Goal: Transaction & Acquisition: Purchase product/service

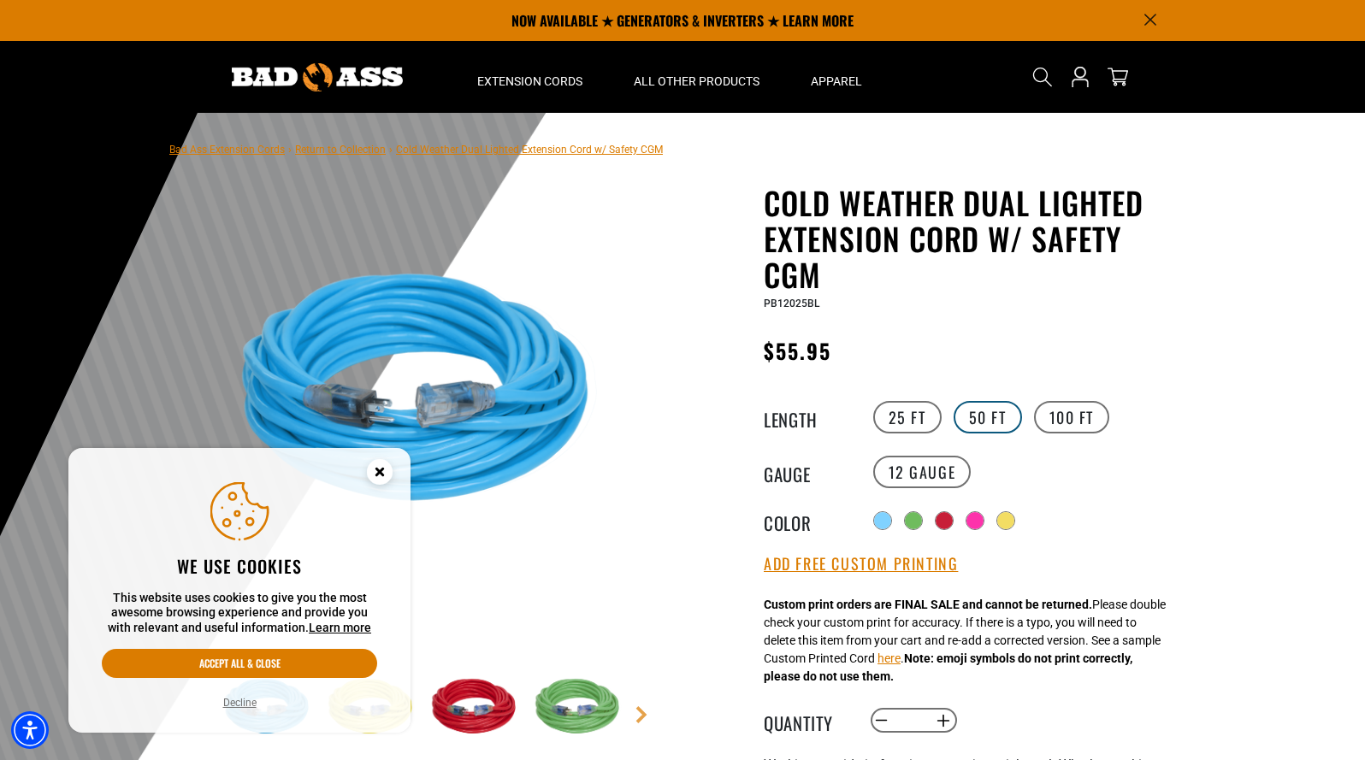
click at [995, 415] on label "50 FT" at bounding box center [988, 417] width 68 height 32
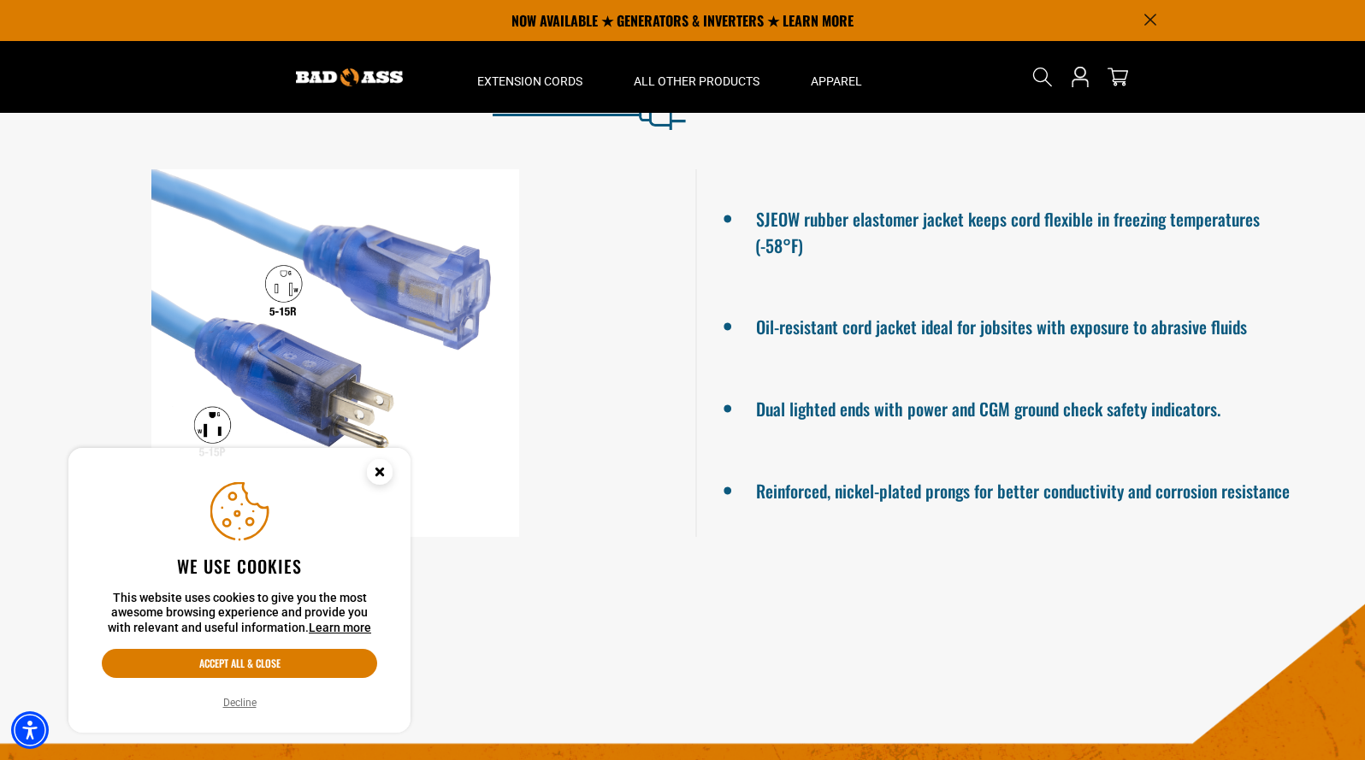
scroll to position [1368, 0]
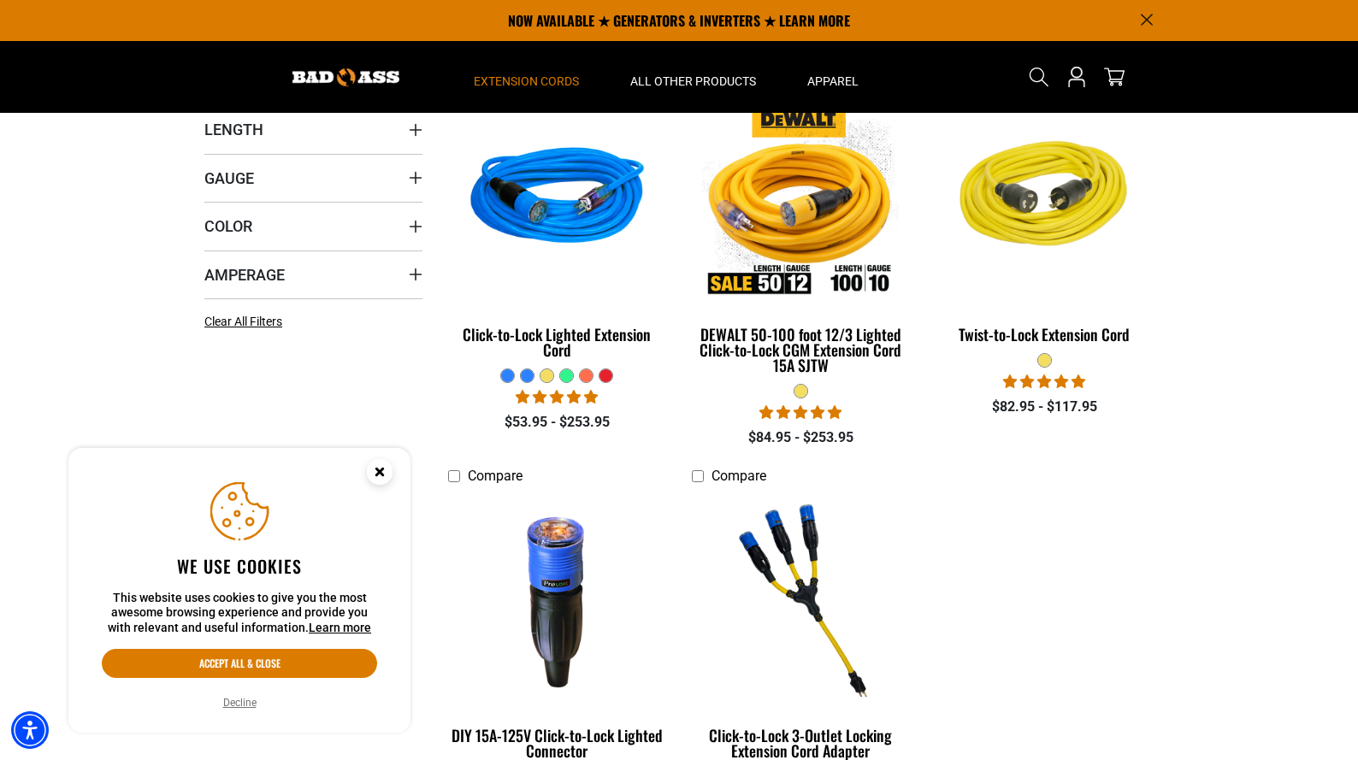
scroll to position [342, 0]
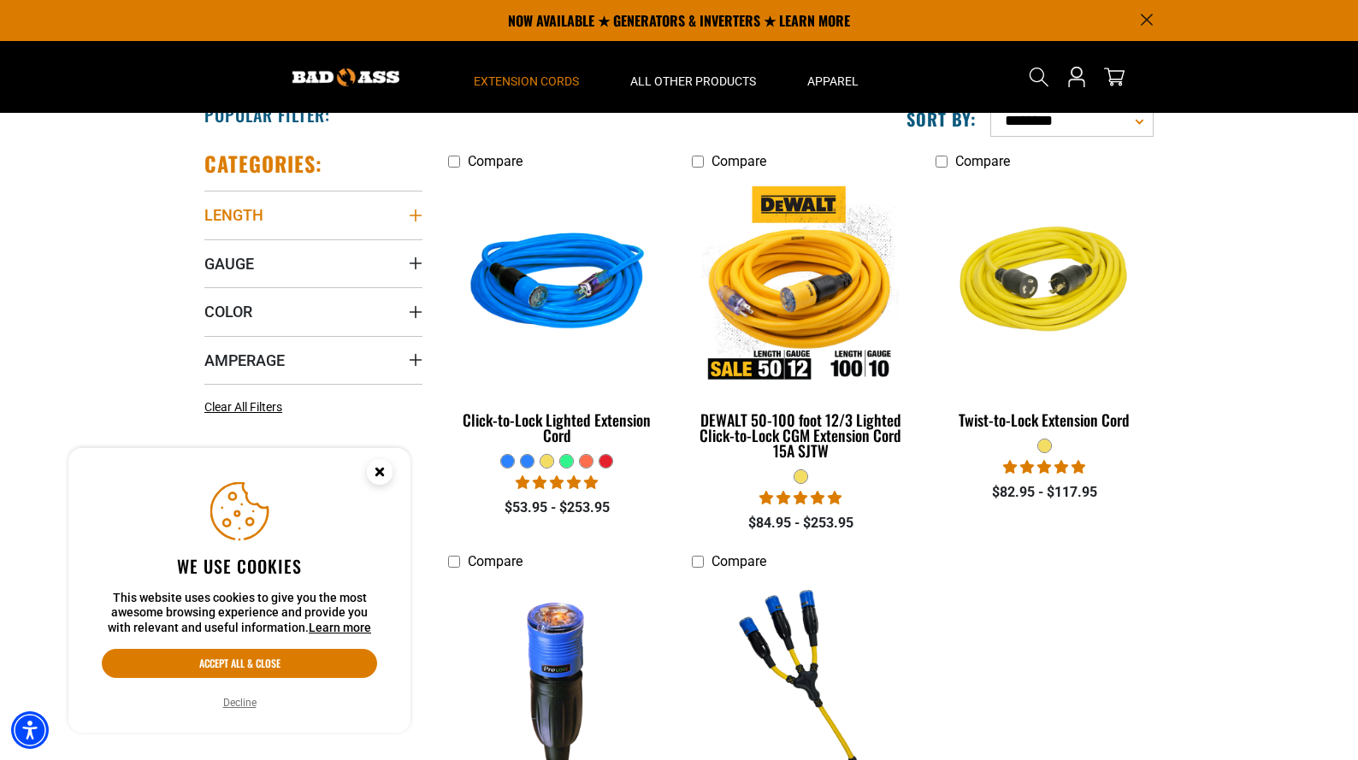
click at [390, 217] on summary "Length" at bounding box center [313, 215] width 218 height 48
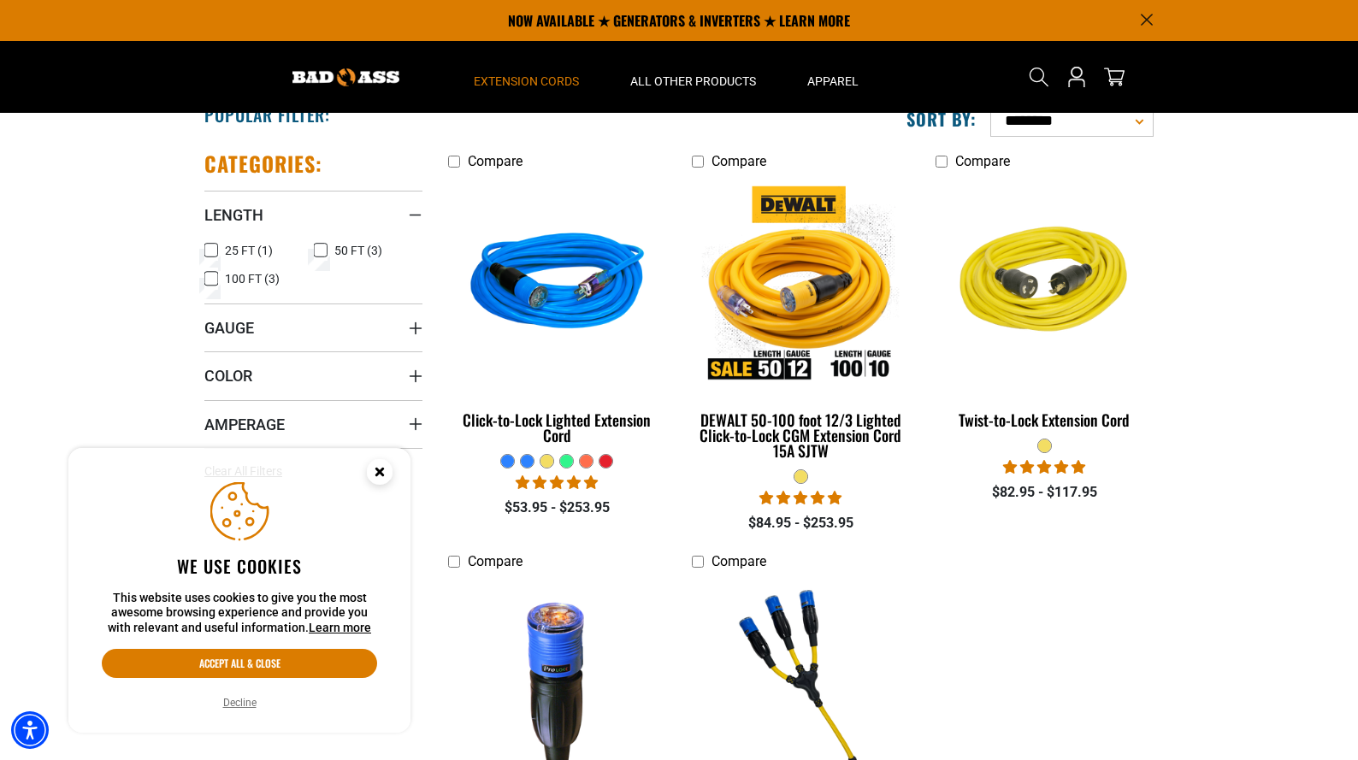
click at [323, 251] on icon at bounding box center [321, 250] width 14 height 22
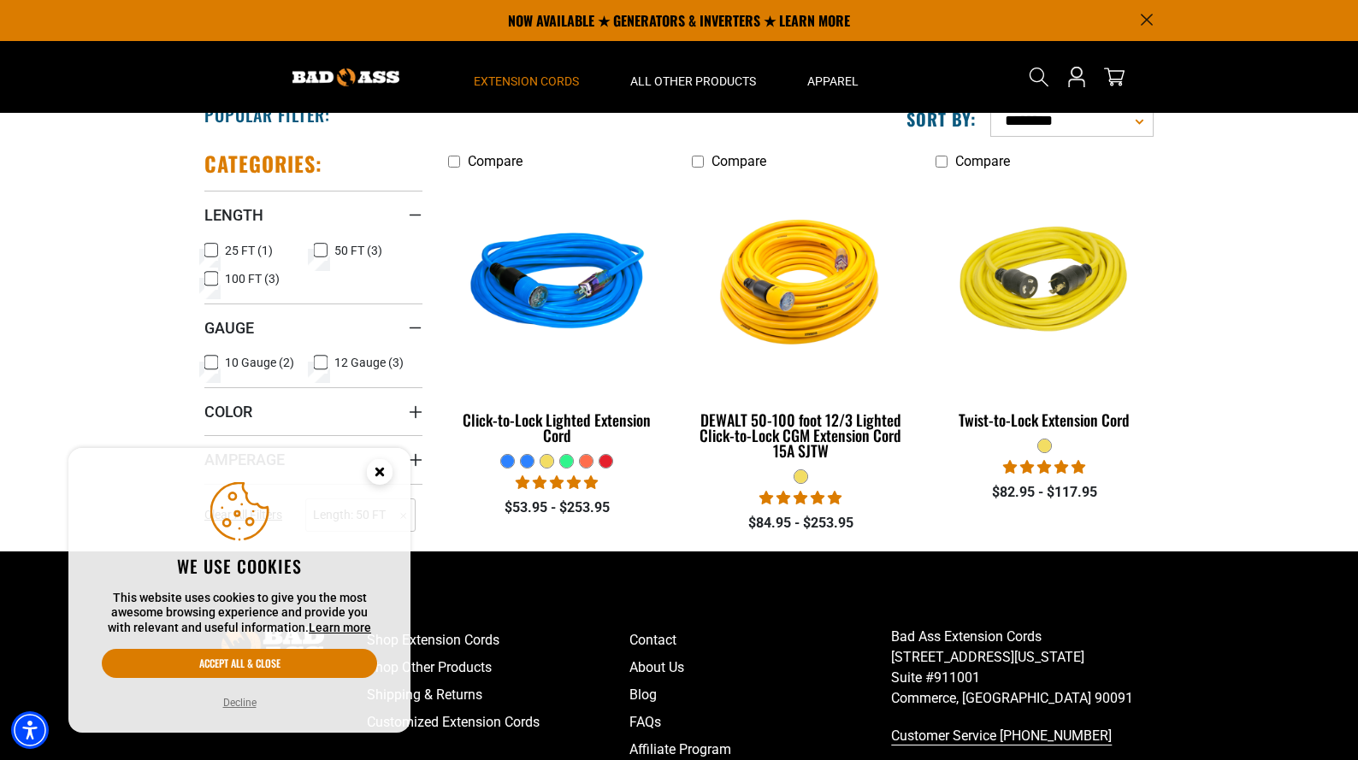
click at [208, 366] on icon at bounding box center [211, 362] width 14 height 22
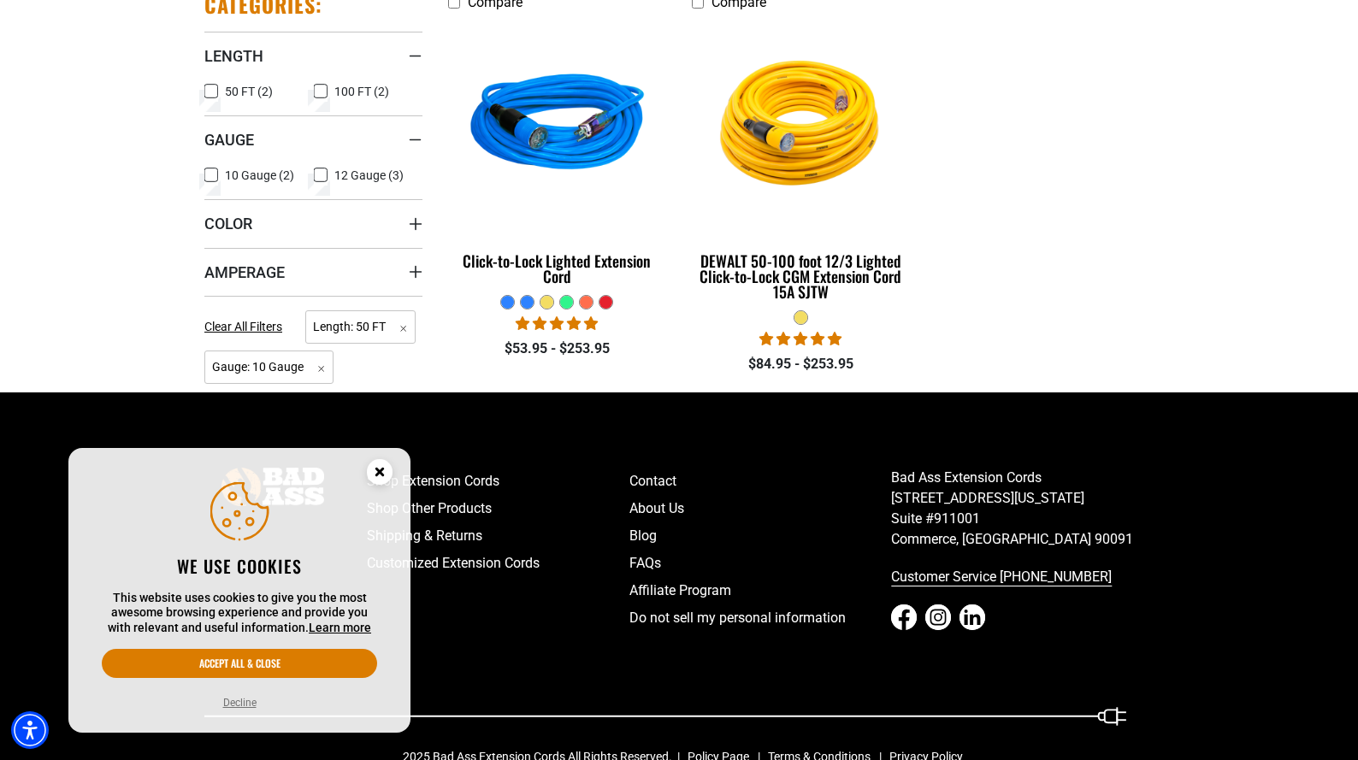
scroll to position [513, 0]
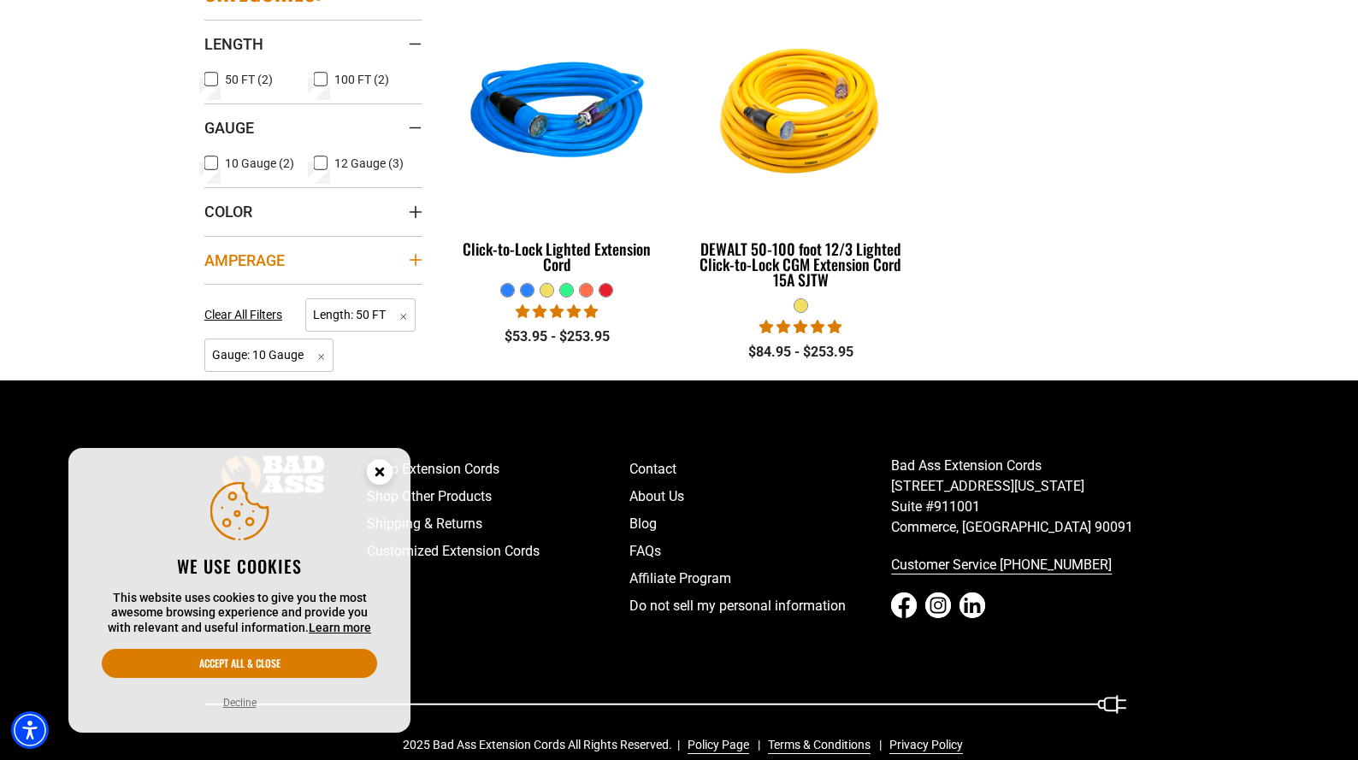
click at [406, 258] on summary "Amperage" at bounding box center [313, 260] width 218 height 48
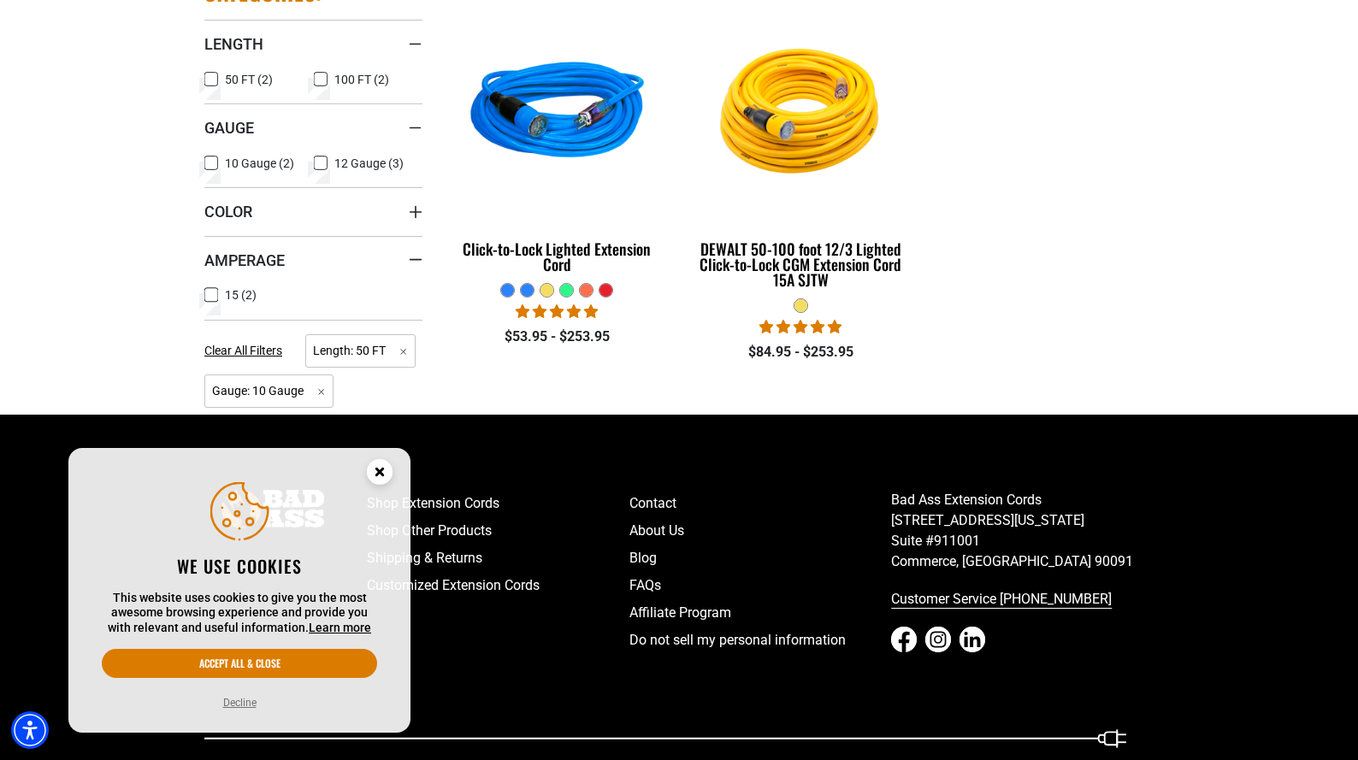
click at [318, 164] on icon at bounding box center [321, 163] width 14 height 22
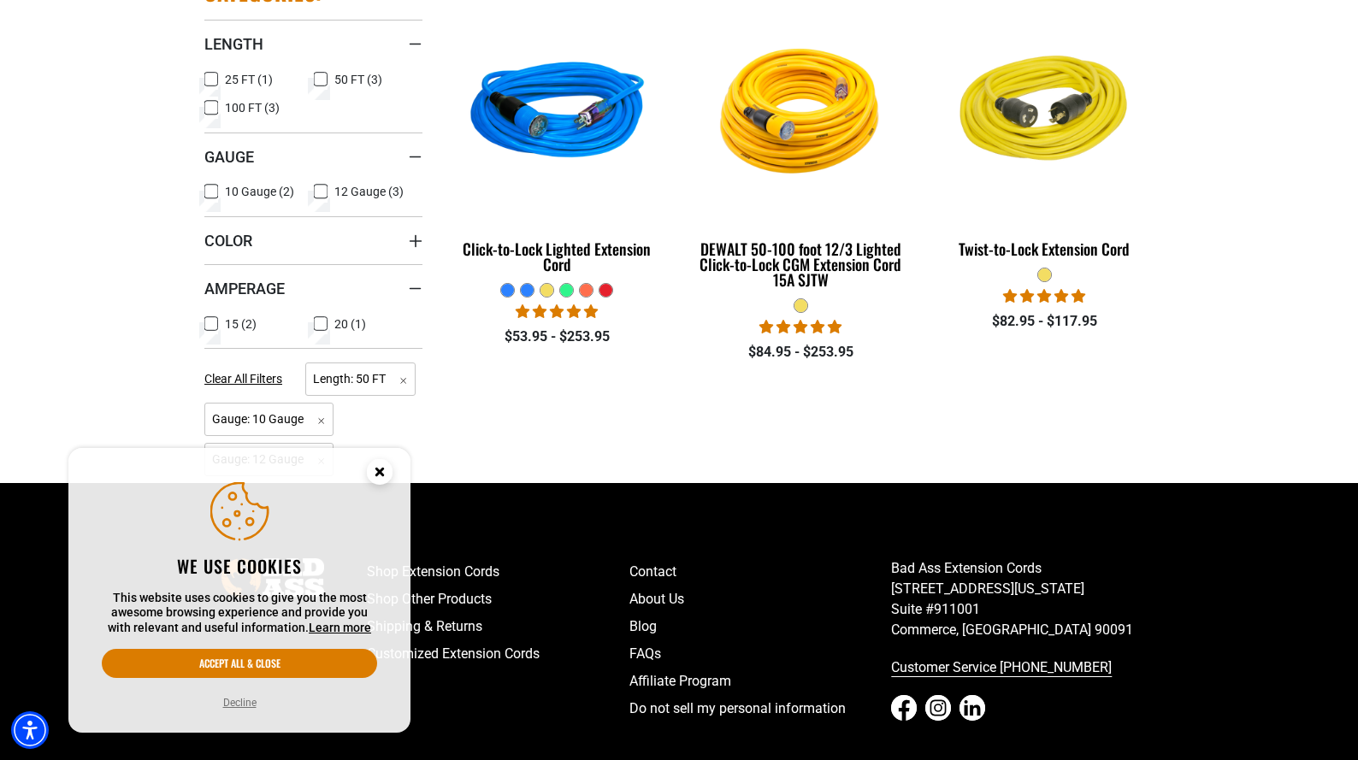
click at [320, 325] on icon at bounding box center [321, 324] width 14 height 22
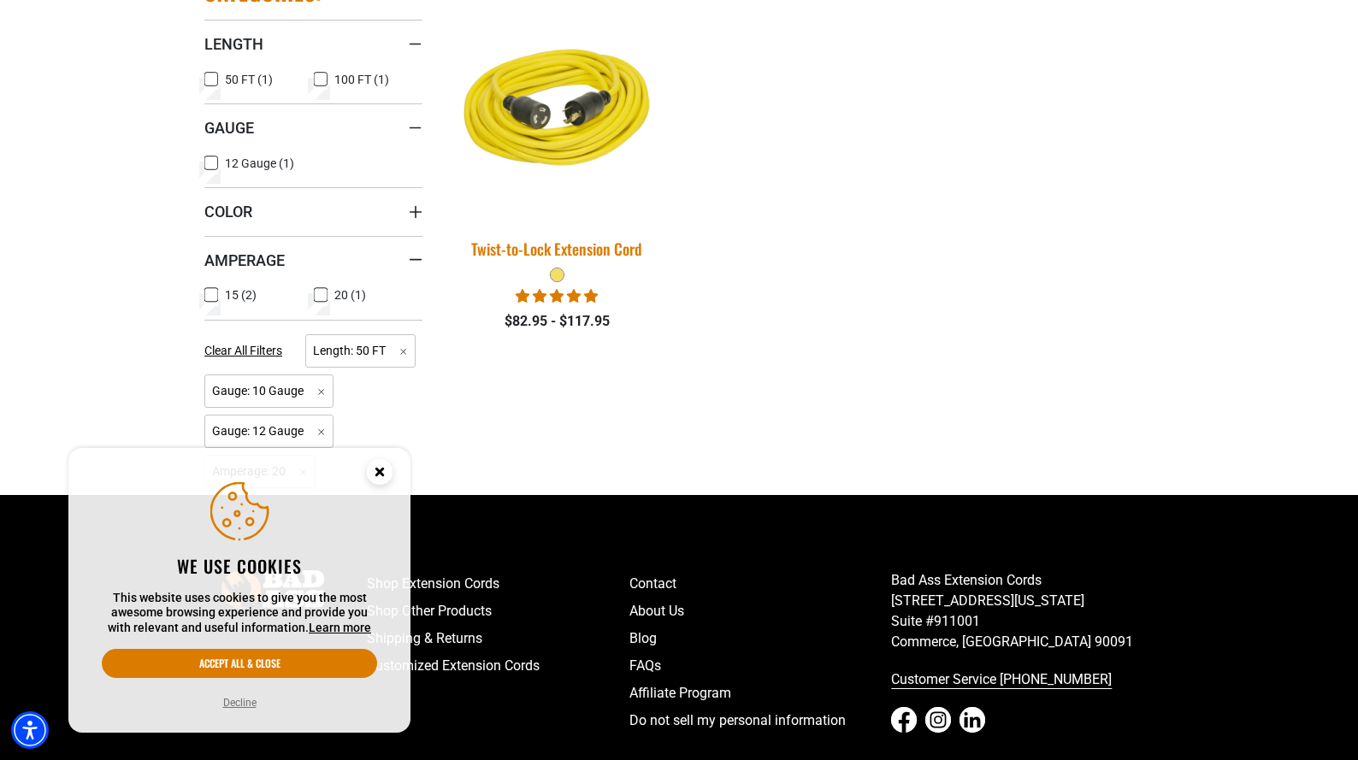
click at [570, 135] on img at bounding box center [557, 113] width 239 height 219
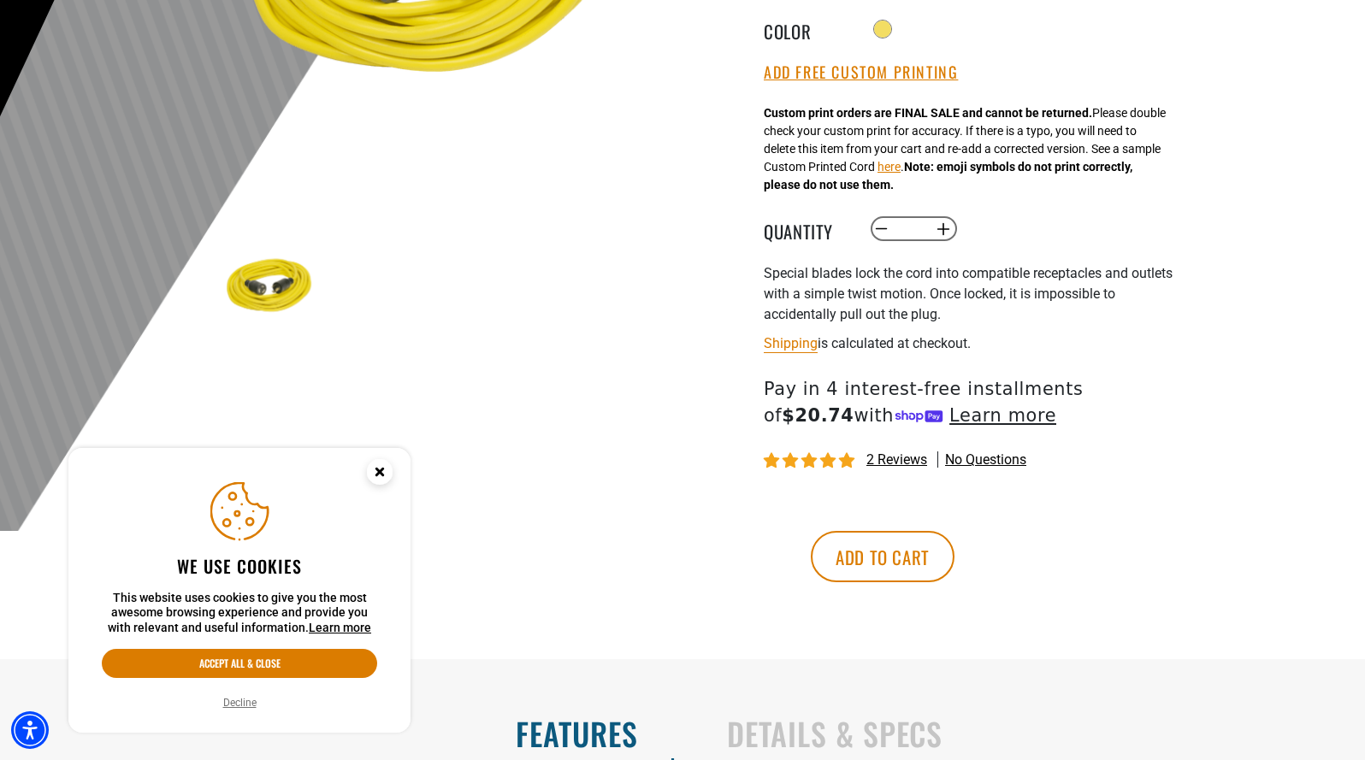
scroll to position [428, 0]
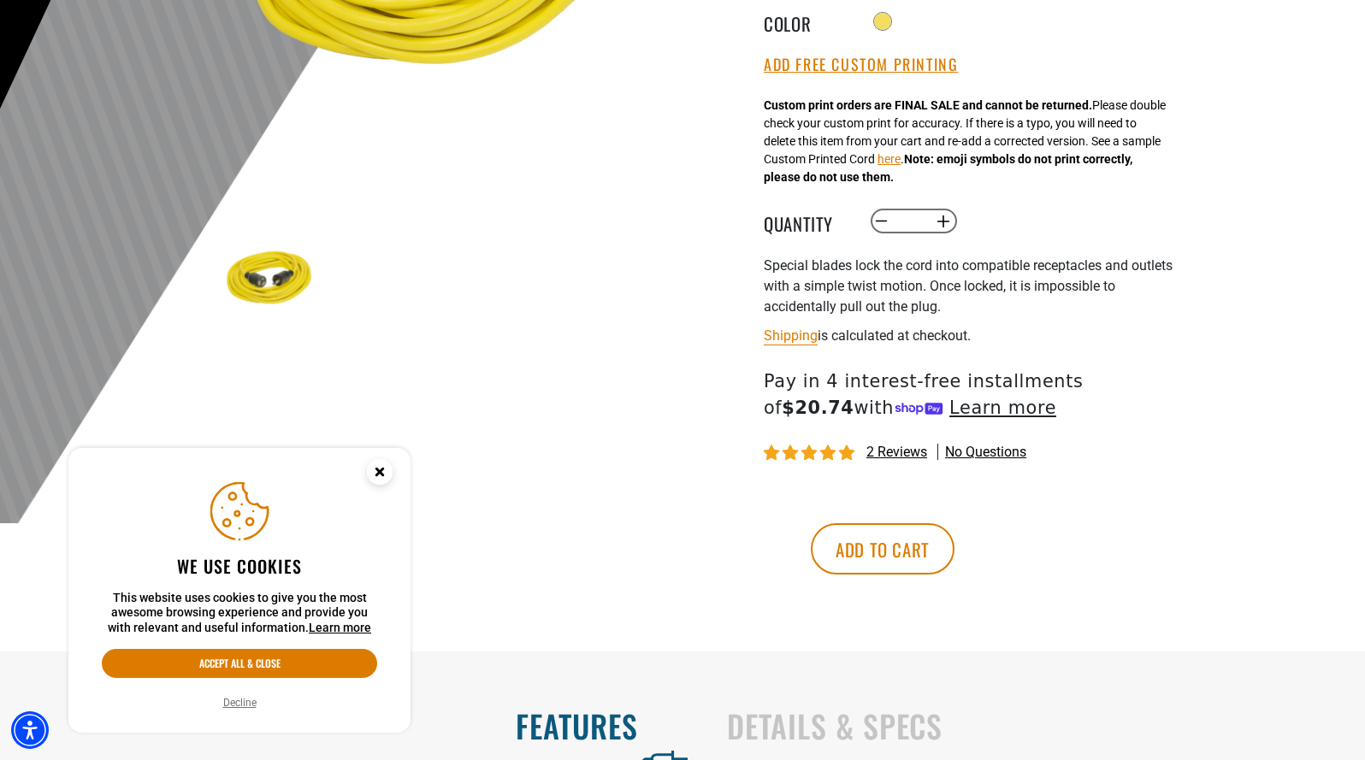
click at [382, 475] on icon "Close this option" at bounding box center [379, 472] width 6 height 6
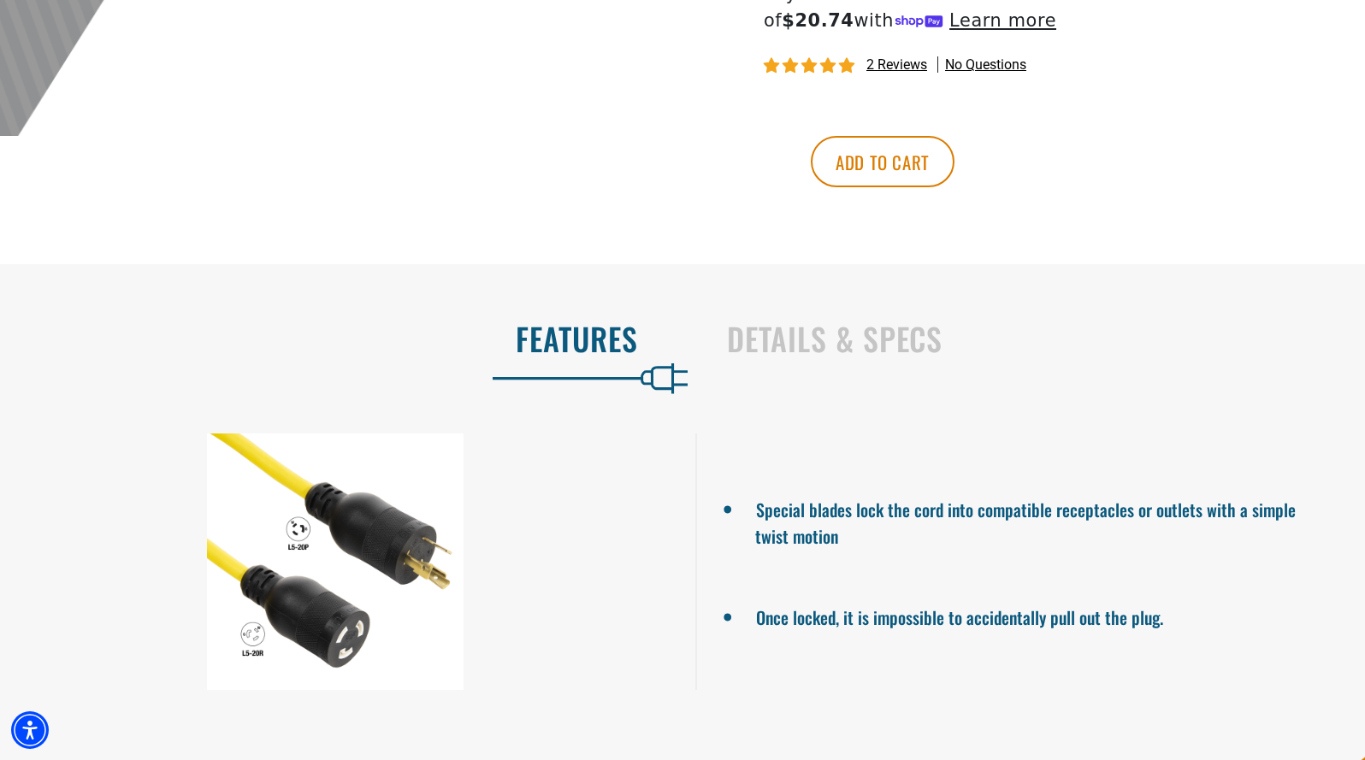
scroll to position [855, 0]
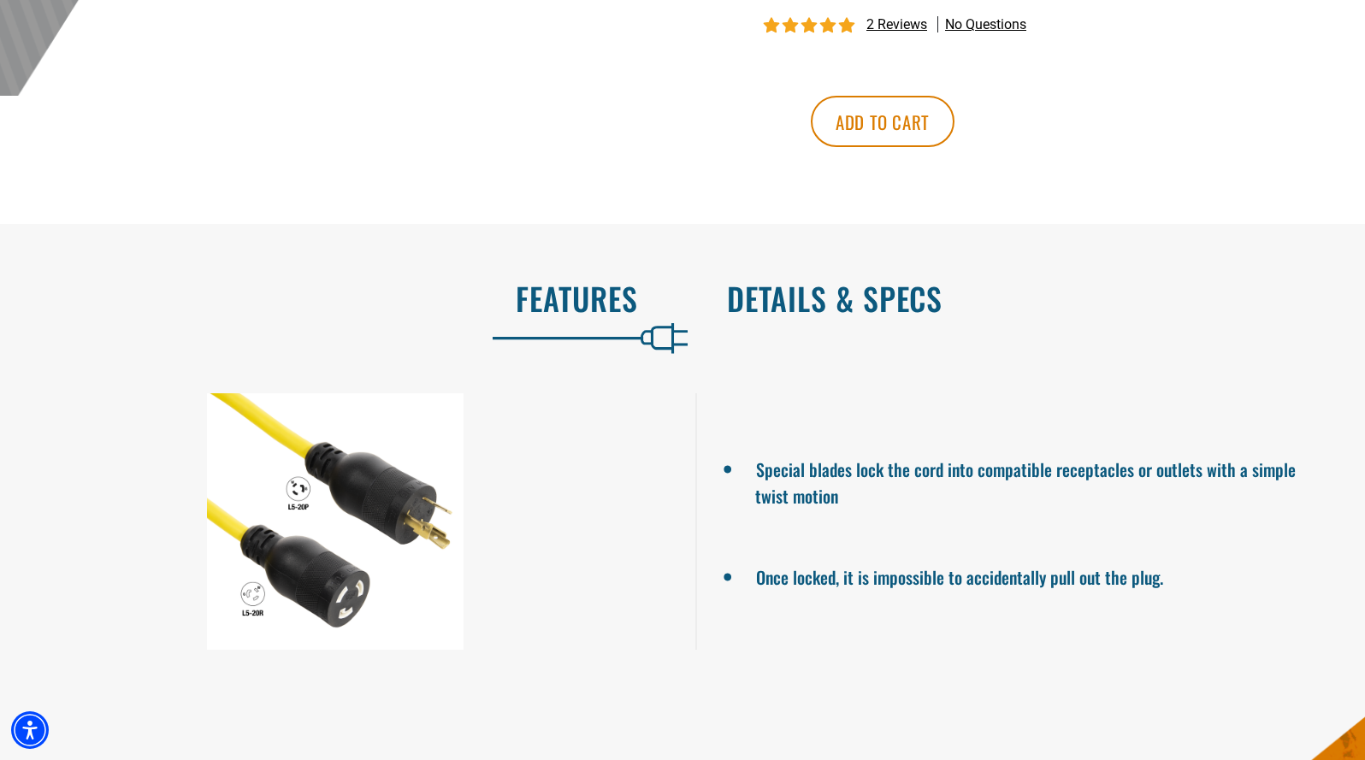
click at [807, 306] on h2 "Details & Specs" at bounding box center [1028, 298] width 602 height 36
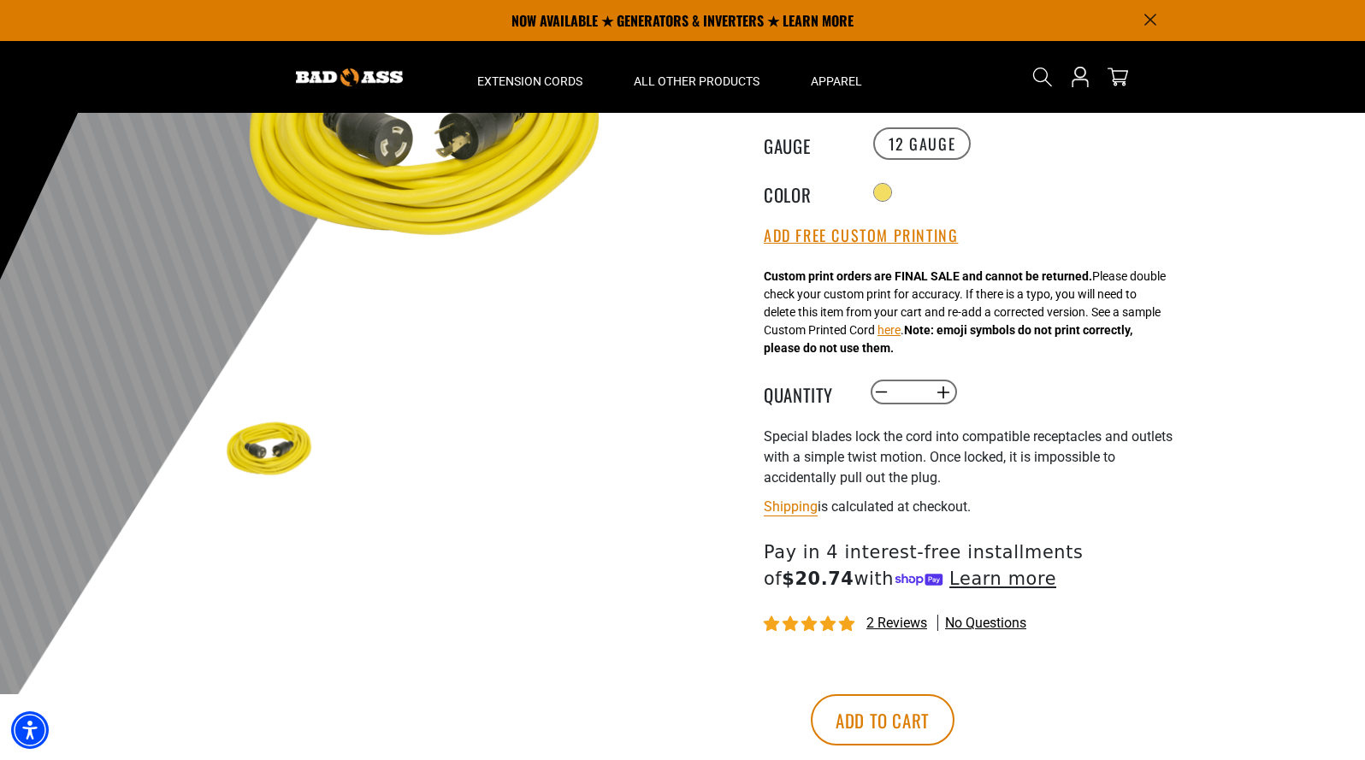
scroll to position [171, 0]
